Goal: Information Seeking & Learning: Find specific fact

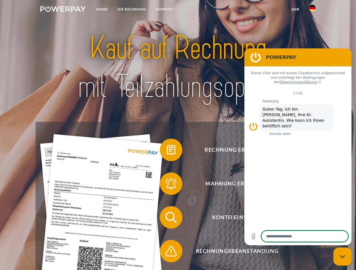
click at [63, 10] on img at bounding box center [62, 9] width 45 height 6
click at [312, 10] on img at bounding box center [312, 8] width 7 height 7
click at [295, 9] on link "agb" at bounding box center [294, 9] width 17 height 10
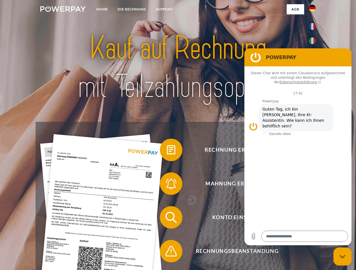
click at [167, 151] on span at bounding box center [162, 150] width 28 height 28
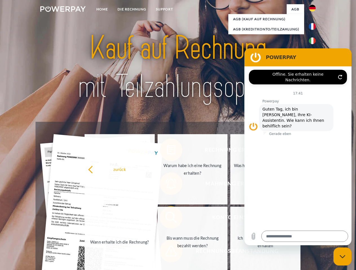
click at [167, 219] on link "Bis wann muss die Rechnung bezahlt werden?" at bounding box center [192, 242] width 70 height 70
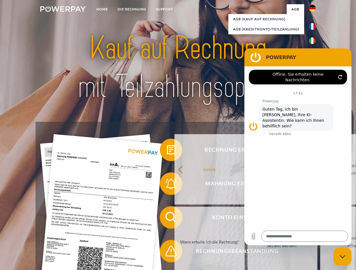
click at [167, 253] on span at bounding box center [162, 251] width 28 height 28
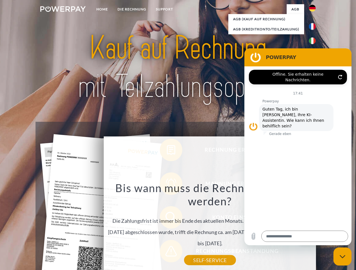
click at [342, 257] on icon "Messaging-Fenster schließen" at bounding box center [342, 257] width 6 height 4
type textarea "*"
